Goal: Check status

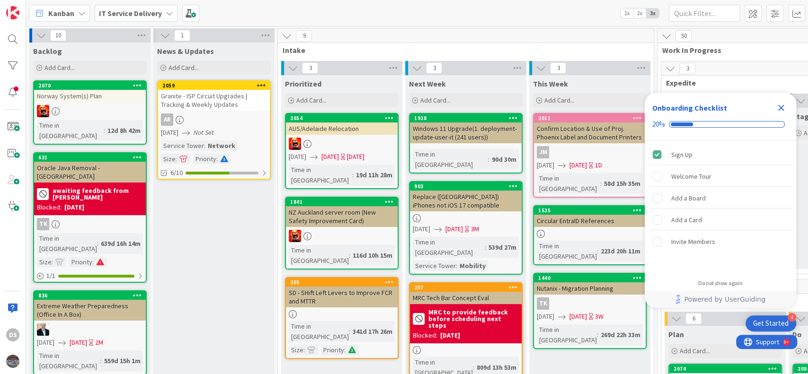
click at [780, 104] on icon "Close Checklist" at bounding box center [780, 107] width 11 height 11
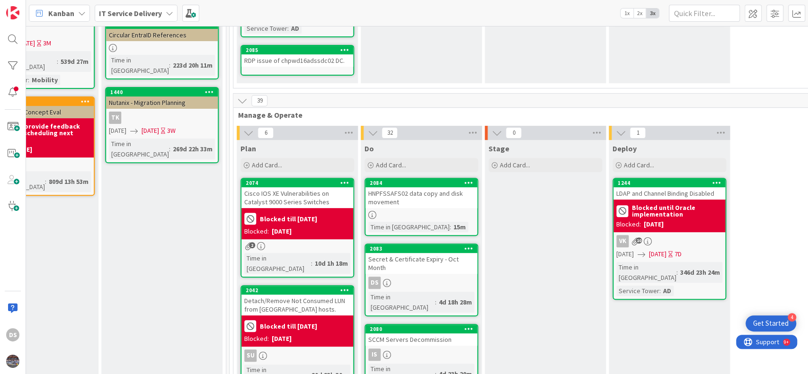
scroll to position [189, 428]
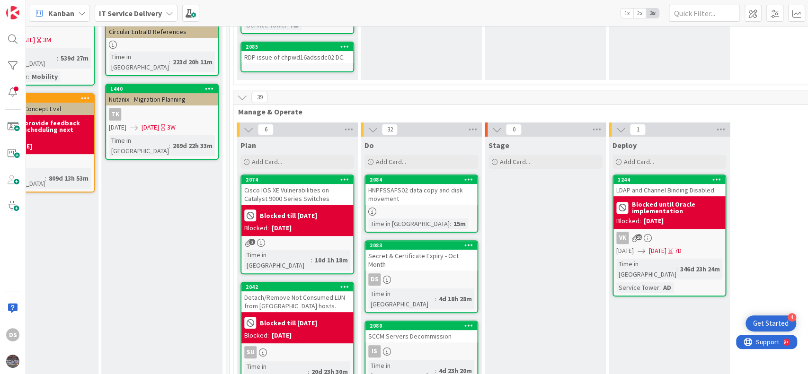
click at [413, 250] on div "Secret & Certificate Expiry - Oct Month" at bounding box center [421, 260] width 112 height 21
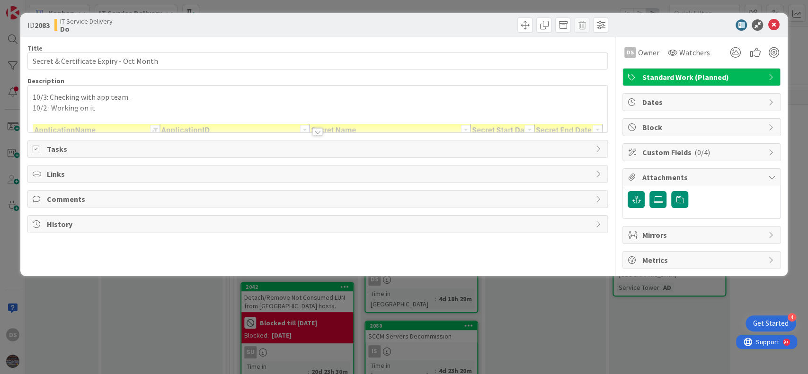
click at [144, 95] on div "10/3: Checking with app team. 10/2 : Working on it" at bounding box center [318, 109] width 580 height 47
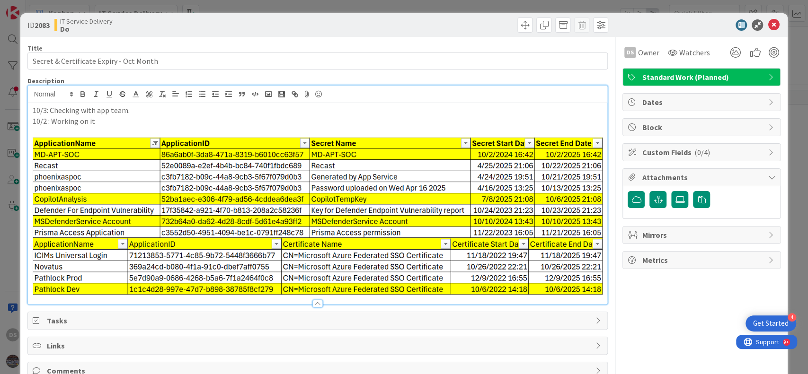
click at [34, 111] on p "10/3: Checking with app team." at bounding box center [318, 110] width 570 height 11
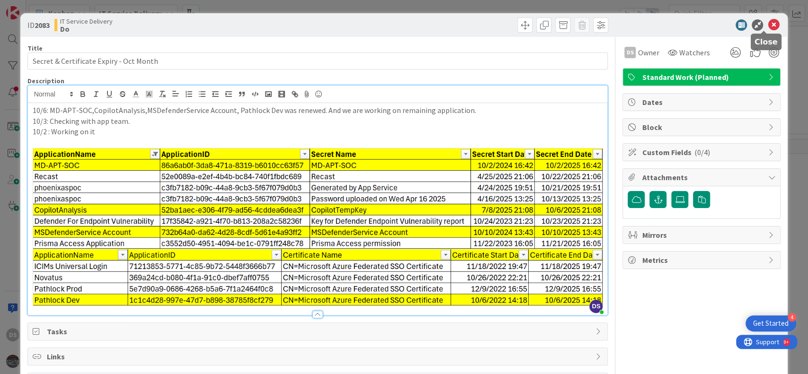
click at [768, 27] on icon at bounding box center [773, 24] width 11 height 11
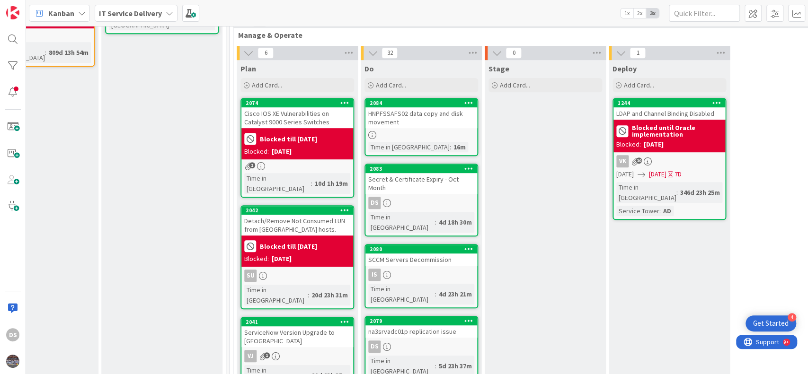
scroll to position [379, 428]
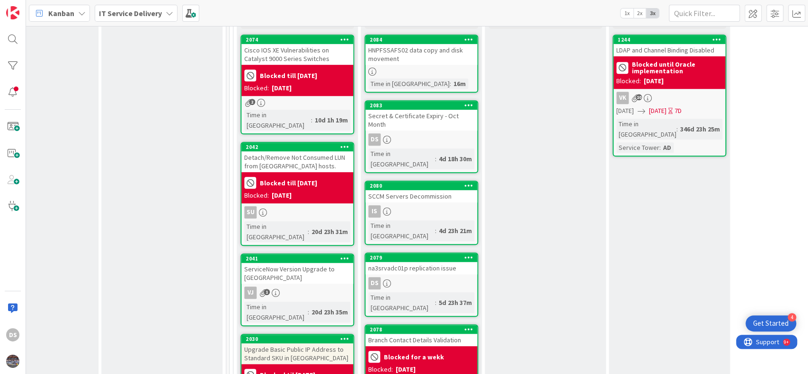
click at [420, 262] on div "na3srvadc01p replication issue" at bounding box center [421, 268] width 112 height 12
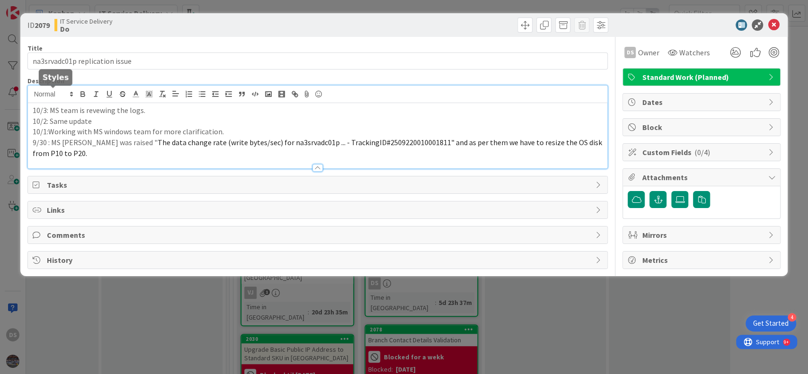
click at [37, 97] on div "10/3: MS team is revewing the logs. 10/2: Same update 10/1:Working with MS wind…" at bounding box center [318, 127] width 580 height 83
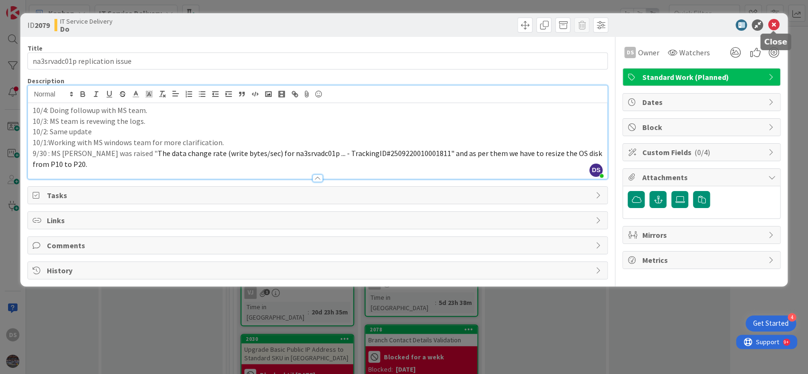
click at [769, 27] on icon at bounding box center [773, 24] width 11 height 11
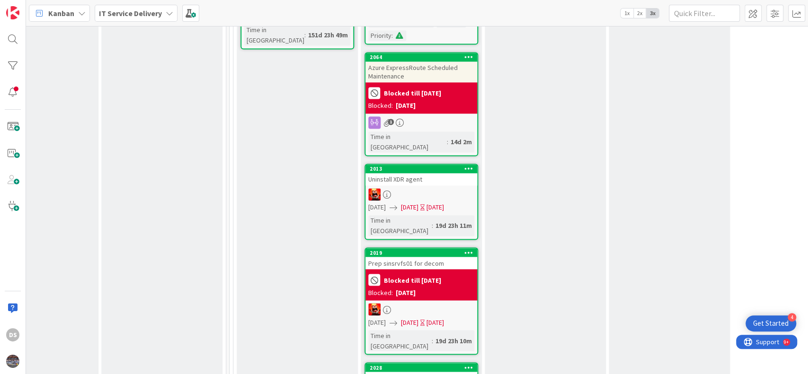
scroll to position [1010, 428]
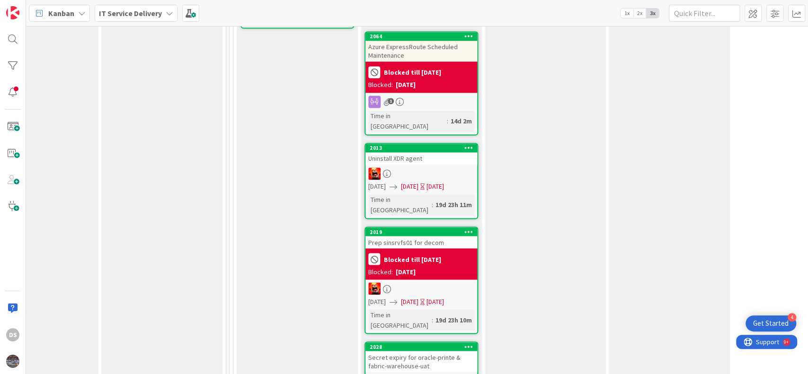
click at [418, 351] on div "Secret expiry for oracle-printe & fabric-warehouse-uat" at bounding box center [421, 361] width 112 height 21
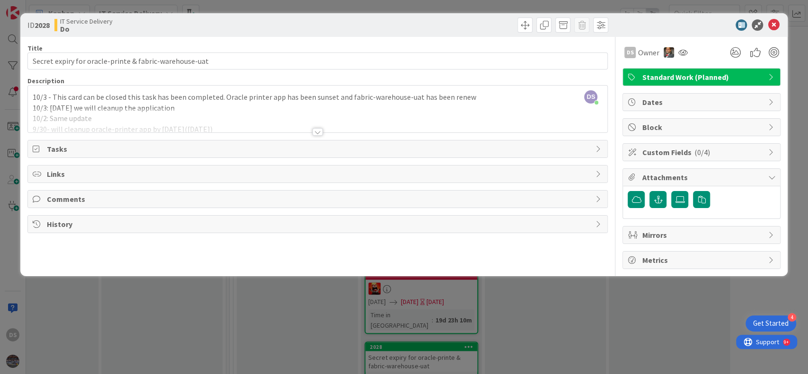
click at [34, 100] on div "DS [PERSON_NAME] just joined 10/3 - This card can be closed this task has been …" at bounding box center [318, 109] width 580 height 47
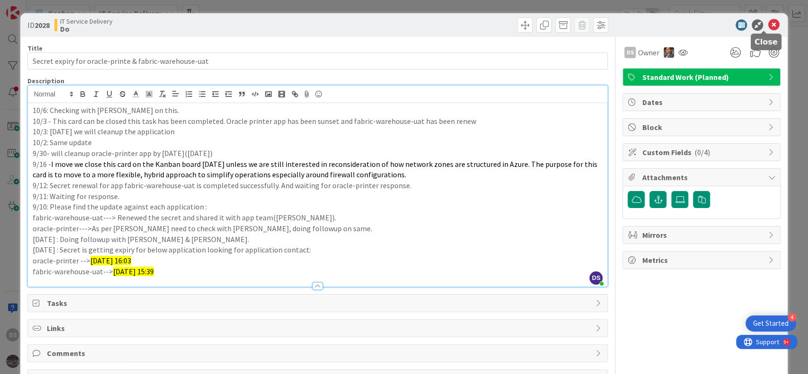
click at [768, 25] on icon at bounding box center [773, 24] width 11 height 11
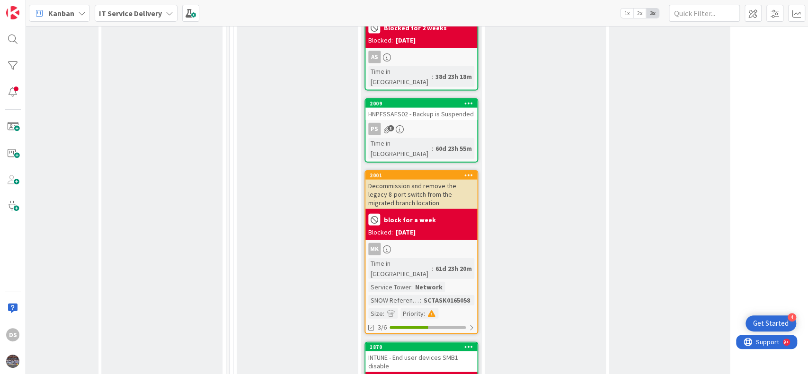
scroll to position [1451, 428]
